Goal: Information Seeking & Learning: Learn about a topic

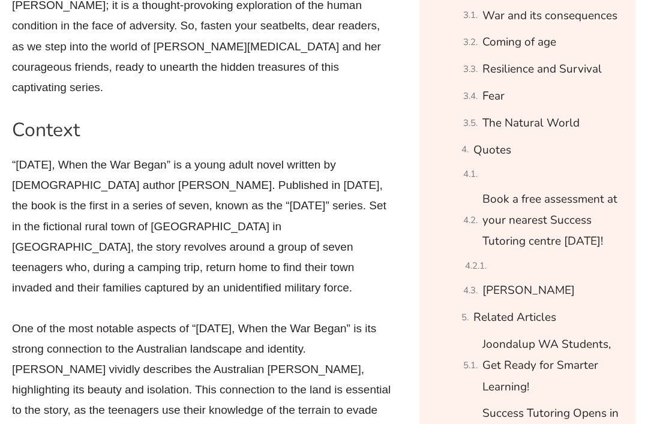
scroll to position [1088, 0]
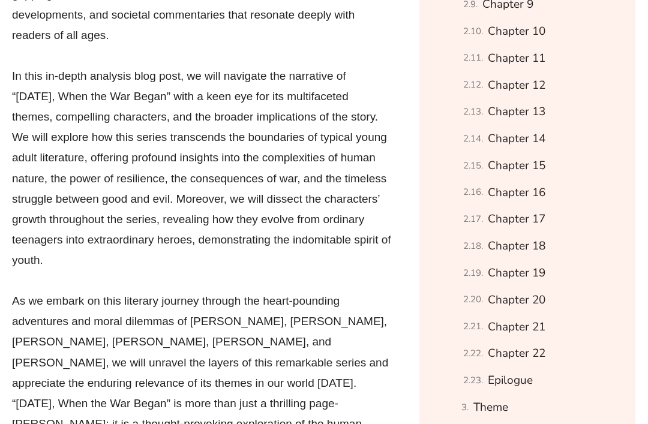
click at [521, 109] on link "Chapter 13" at bounding box center [517, 112] width 58 height 21
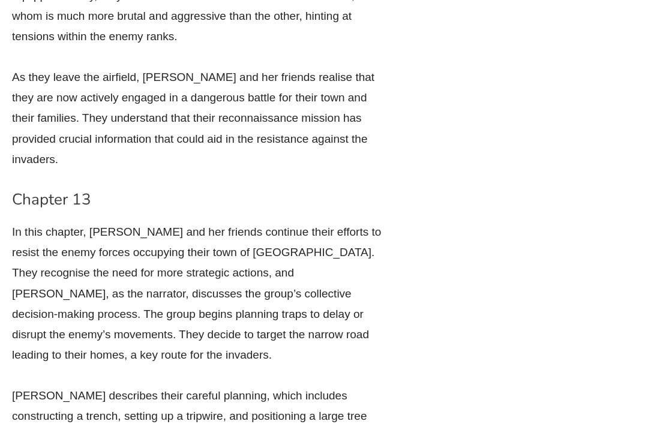
scroll to position [8028, 0]
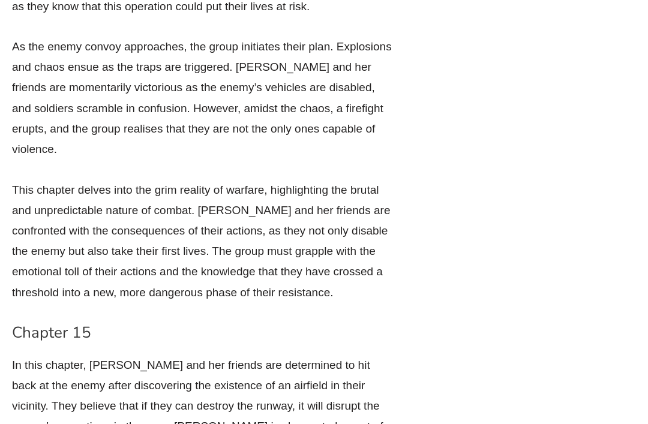
scroll to position [990, 0]
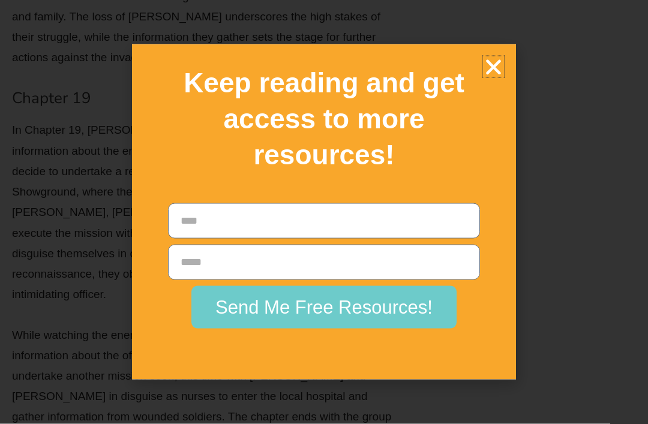
click at [503, 77] on icon "Close" at bounding box center [493, 66] width 21 height 21
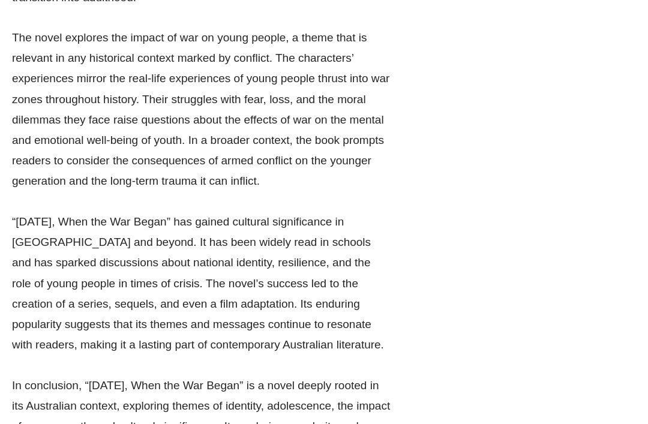
scroll to position [2133, 0]
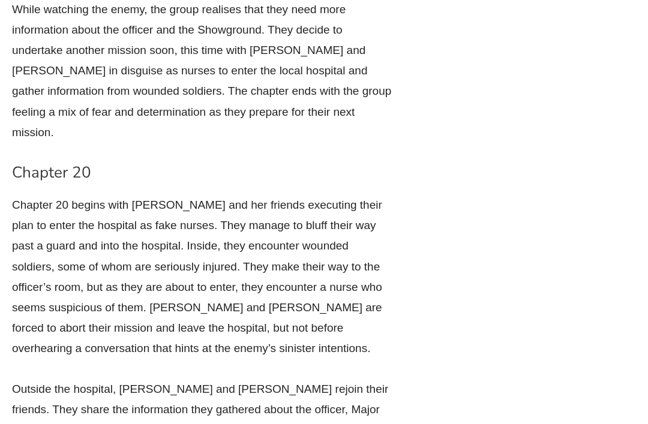
scroll to position [11008, 0]
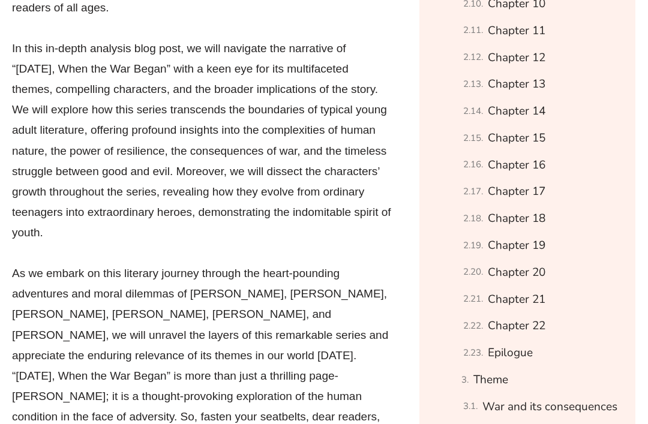
click at [531, 296] on link "Chapter 21" at bounding box center [517, 299] width 58 height 21
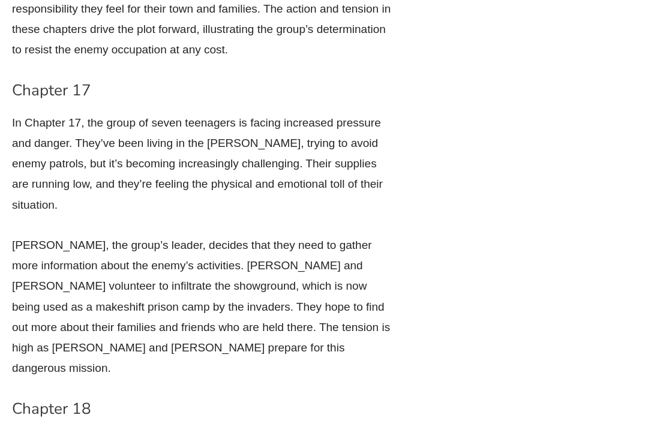
scroll to position [11156, 0]
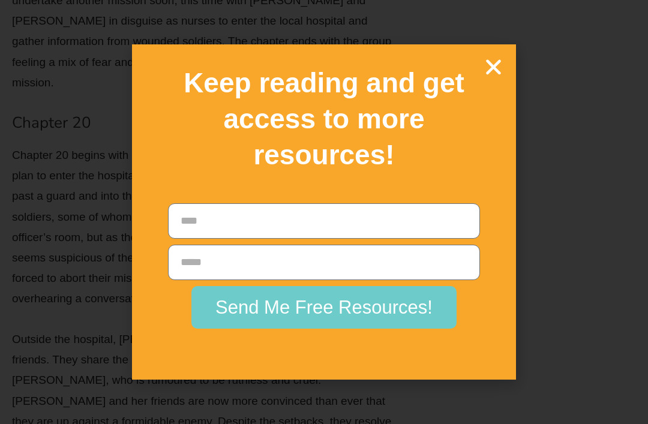
click at [500, 104] on div "Keep reading and get access to more resources!" at bounding box center [324, 118] width 372 height 137
click at [502, 77] on icon "Close" at bounding box center [493, 66] width 21 height 21
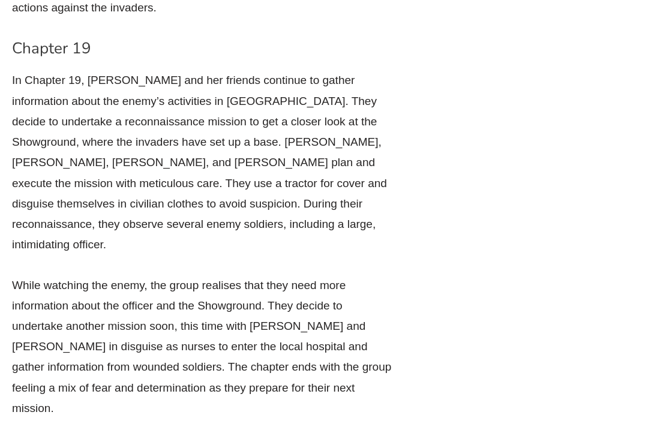
scroll to position [10833, 0]
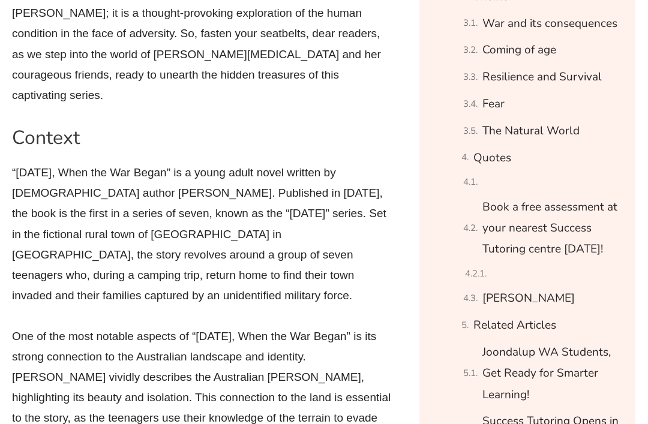
scroll to position [1402, 0]
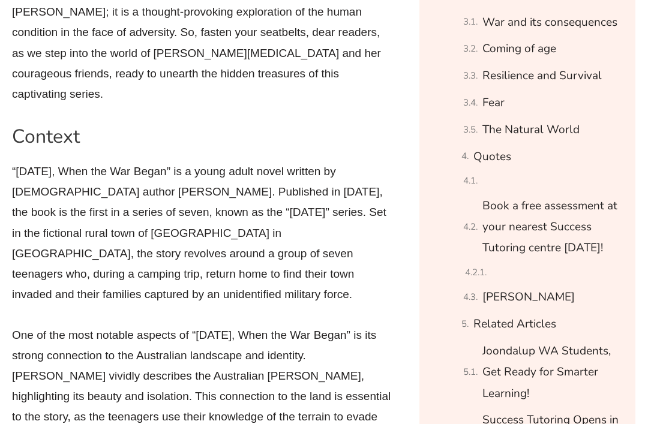
click at [539, 153] on div "Quotes" at bounding box center [541, 157] width 160 height 21
click at [518, 148] on div "Quotes" at bounding box center [541, 157] width 160 height 21
click at [506, 147] on link "Quotes" at bounding box center [492, 157] width 38 height 21
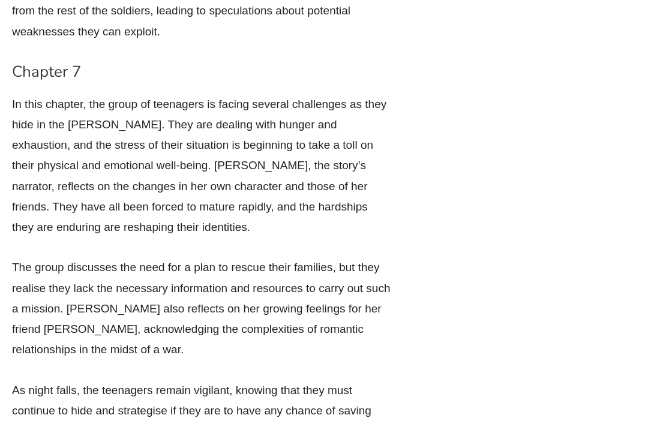
scroll to position [20462, 0]
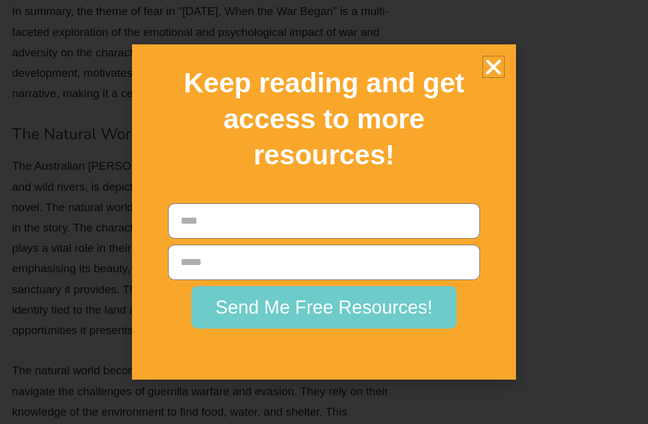
click at [488, 77] on icon "Close" at bounding box center [493, 66] width 21 height 21
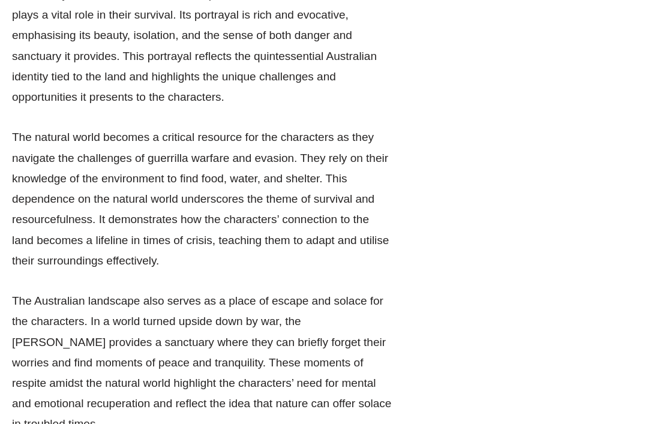
scroll to position [20695, 0]
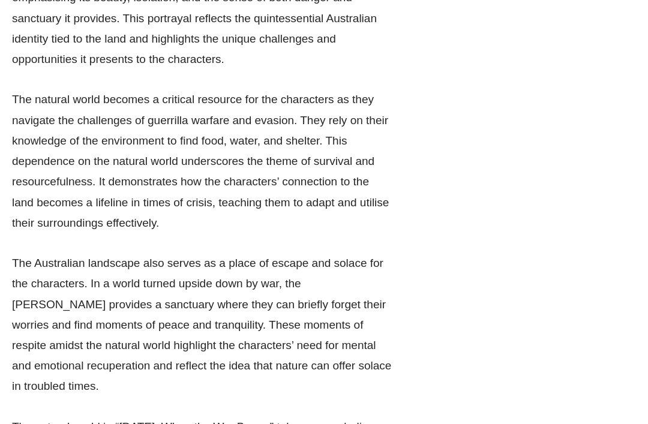
scroll to position [20734, 0]
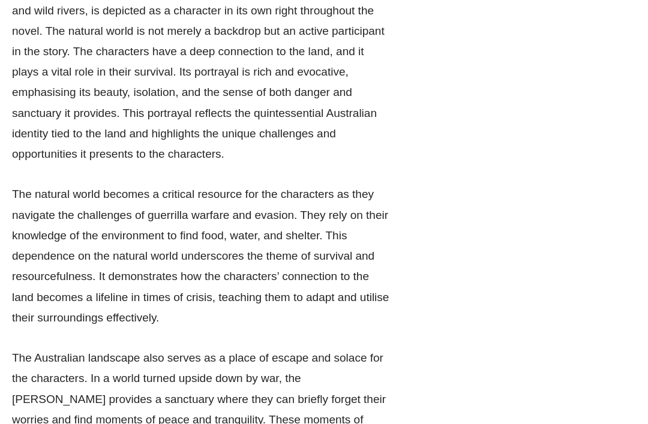
scroll to position [20638, 0]
